Goal: Transaction & Acquisition: Purchase product/service

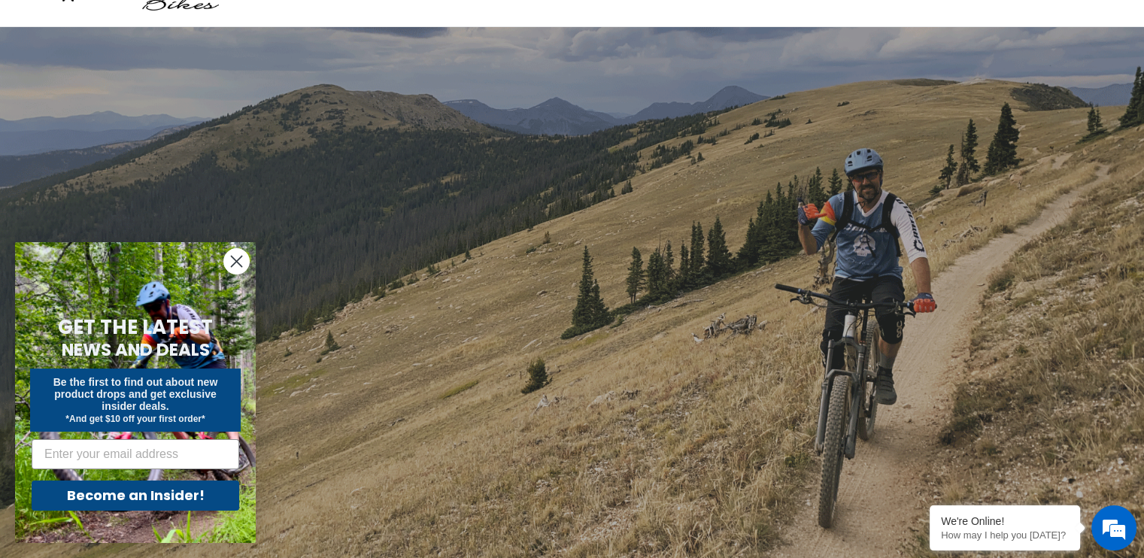
scroll to position [75, 0]
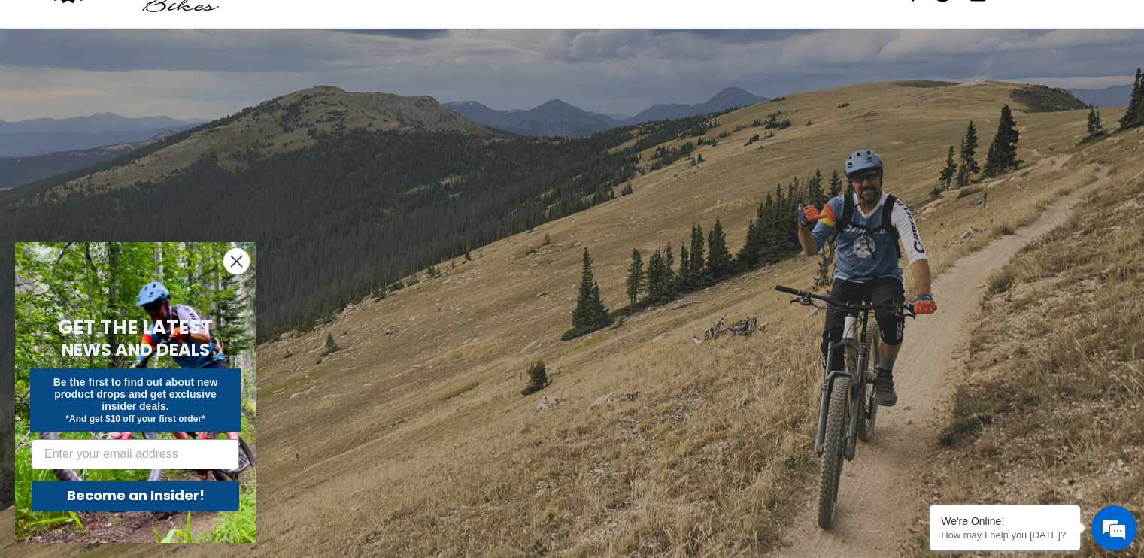
click at [229, 262] on circle "Close dialog" at bounding box center [236, 261] width 25 height 25
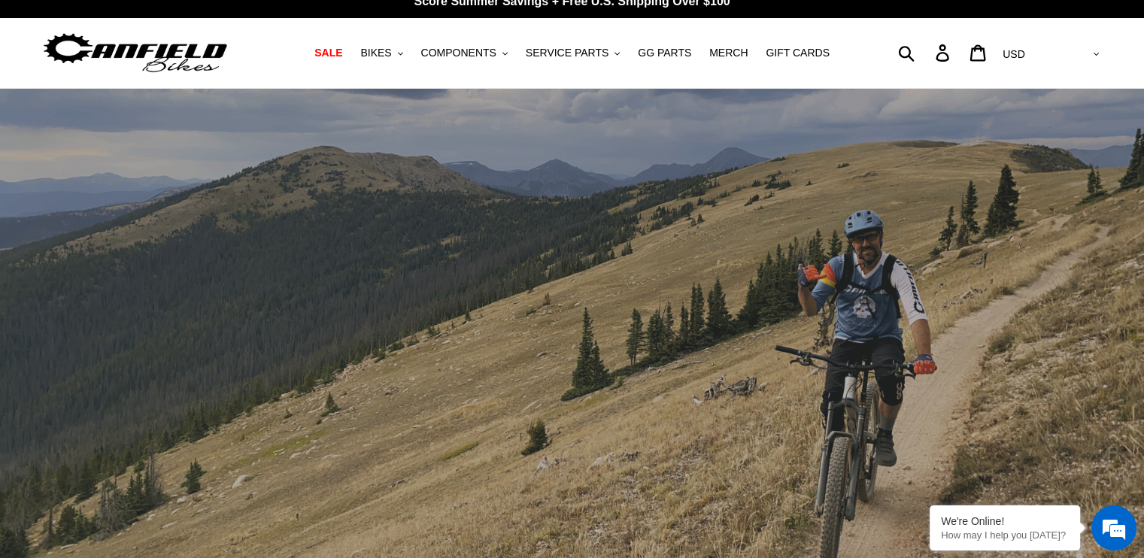
scroll to position [0, 0]
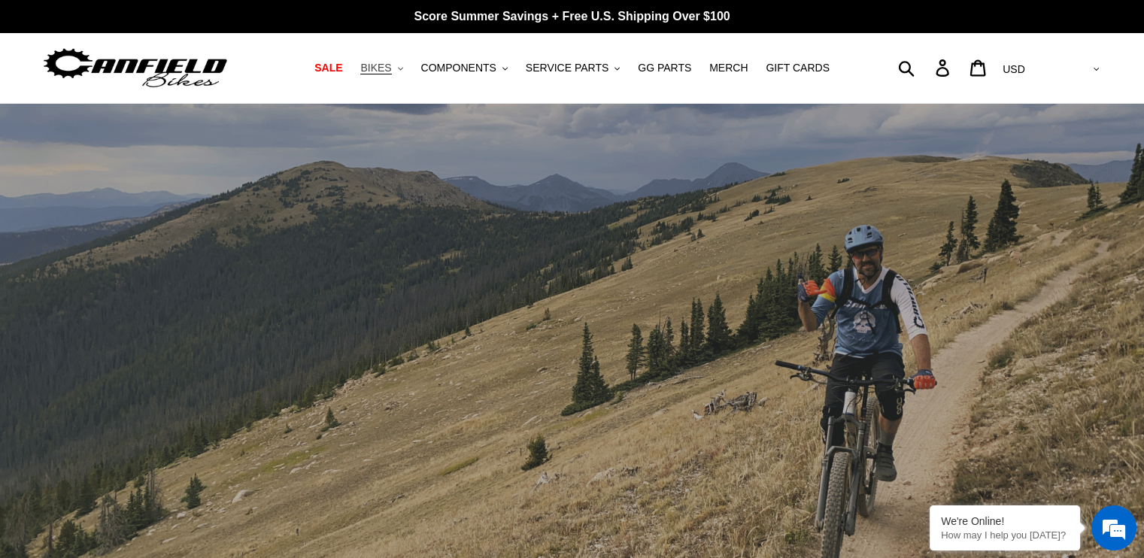
click at [410, 74] on button "BIKES .cls-1{fill:#231f20}" at bounding box center [381, 68] width 57 height 20
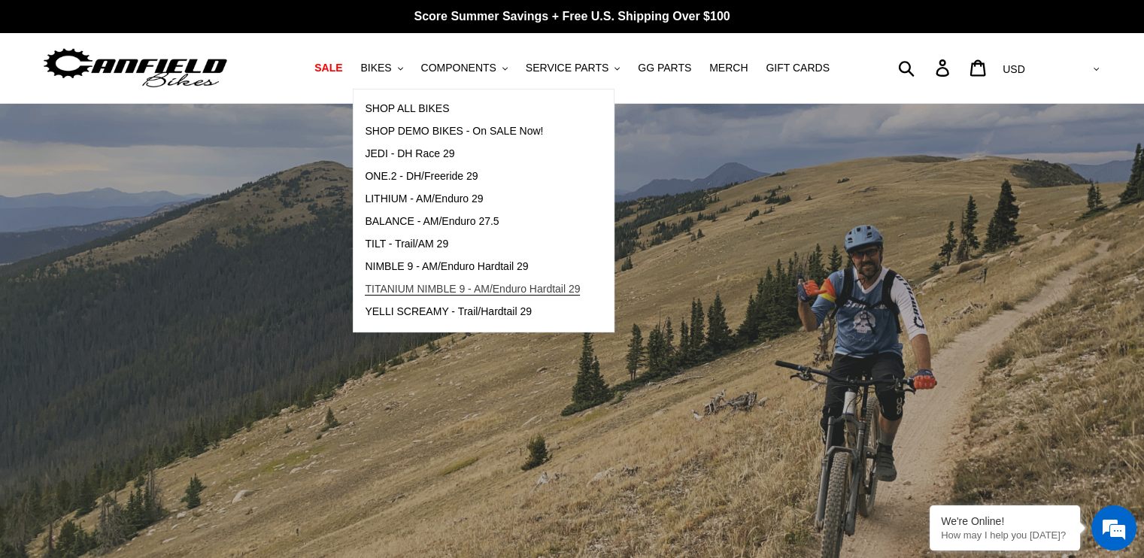
click at [421, 284] on span "TITANIUM NIMBLE 9 - AM/Enduro Hardtail 29" at bounding box center [472, 289] width 215 height 13
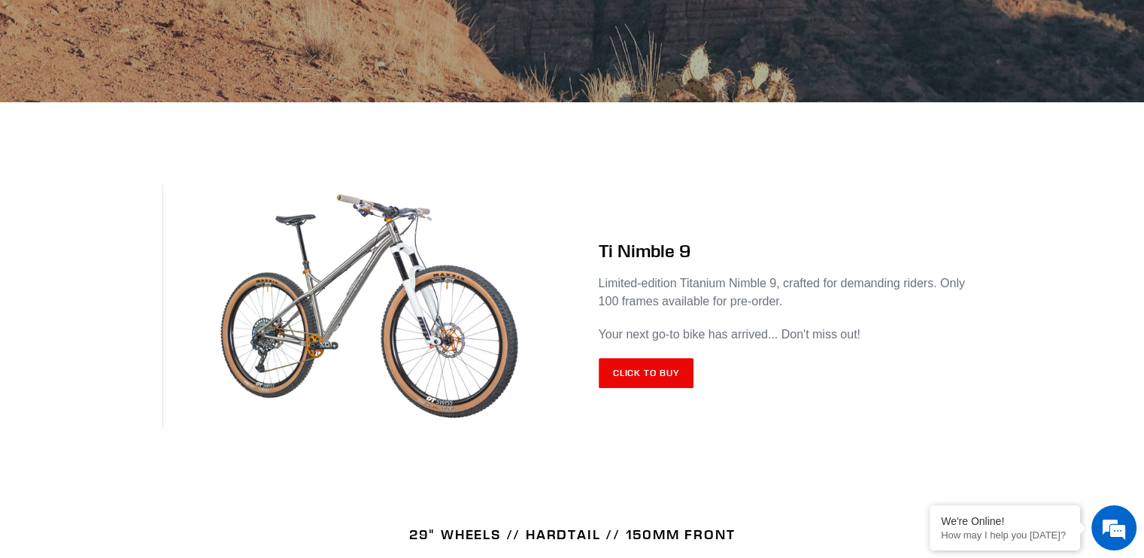
scroll to position [527, 0]
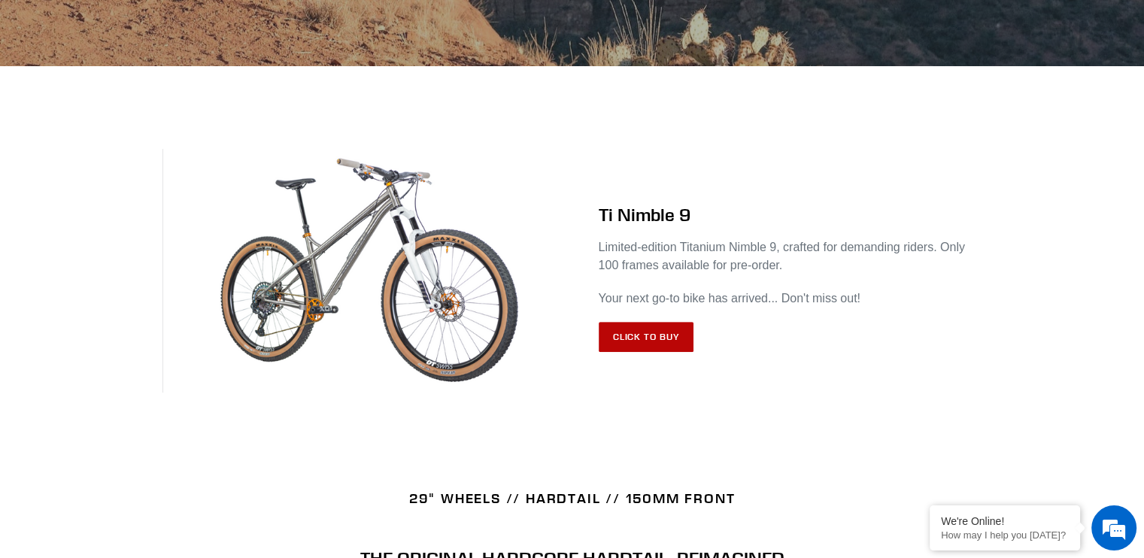
click at [628, 339] on link "Click to Buy" at bounding box center [647, 337] width 96 height 30
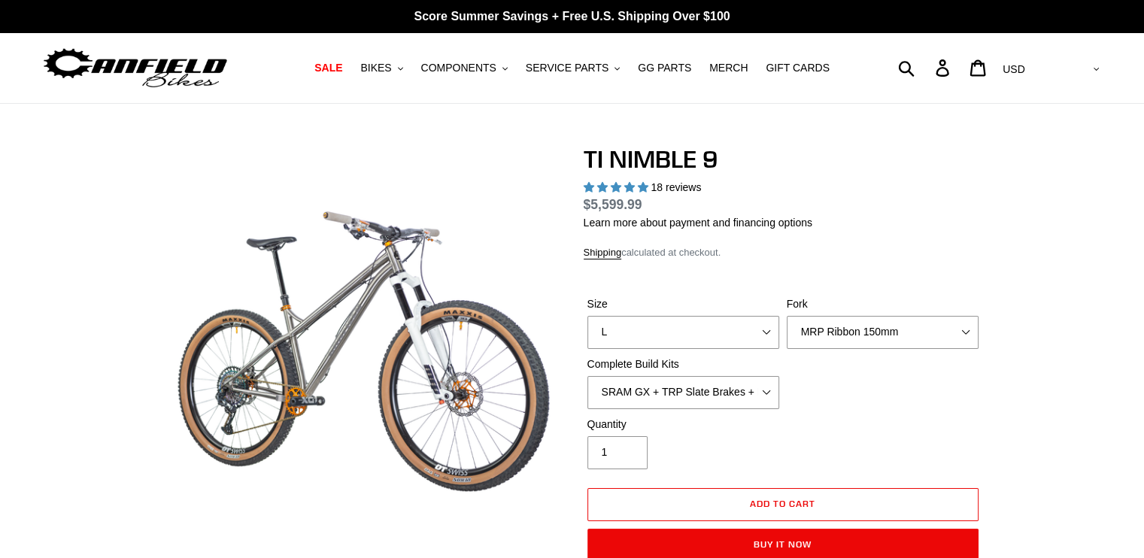
select select "highest-rating"
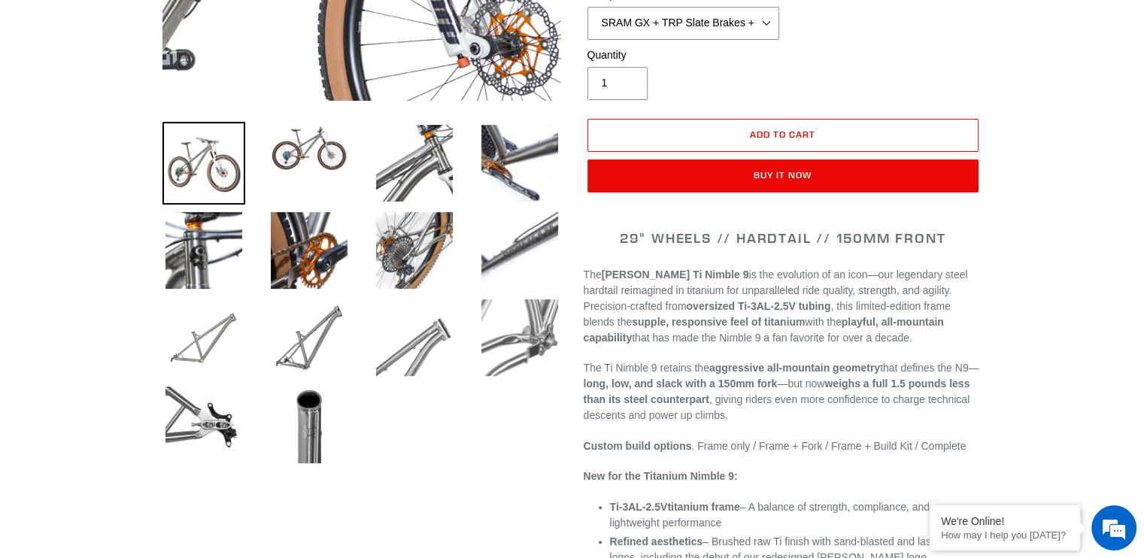
scroll to position [451, 0]
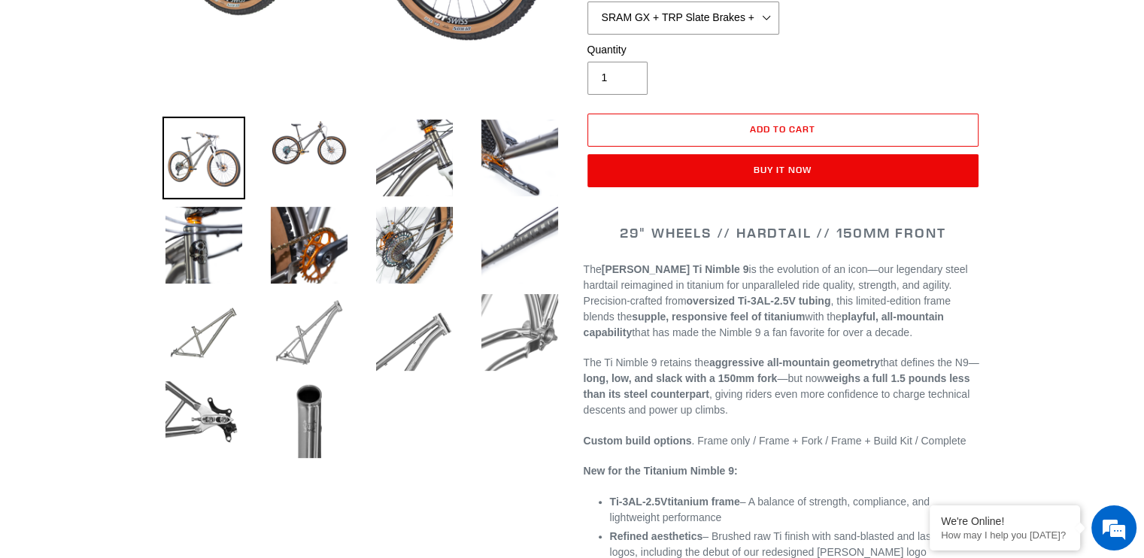
click at [308, 337] on img at bounding box center [309, 332] width 83 height 83
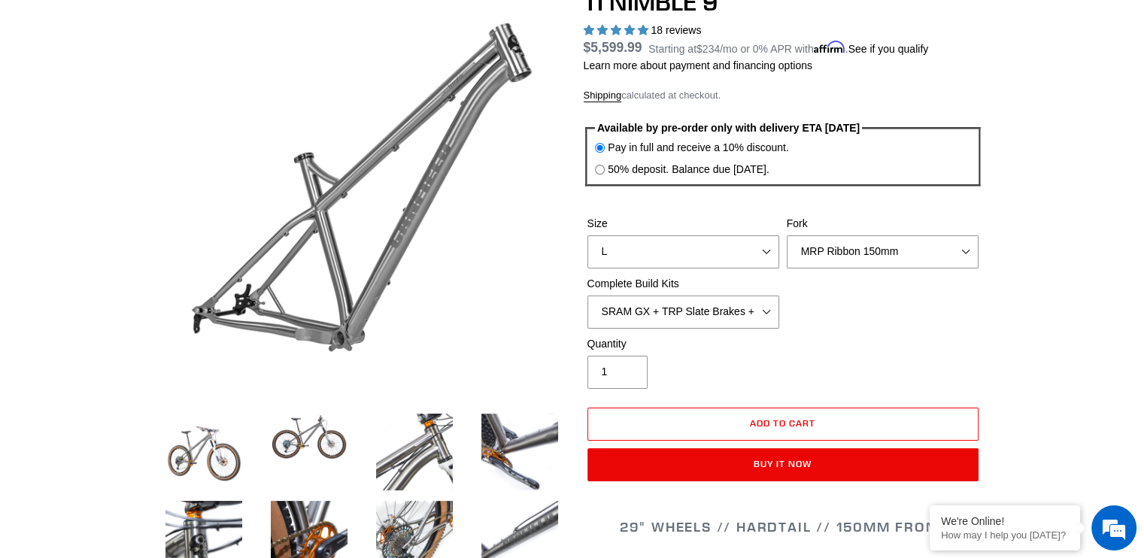
scroll to position [150, 0]
